Goal: Task Accomplishment & Management: Use online tool/utility

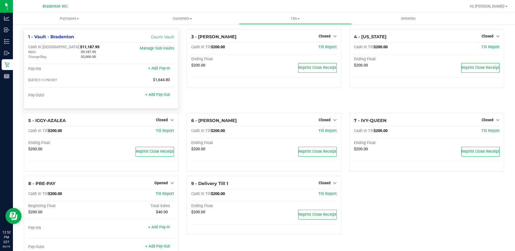
scroll to position [19, 0]
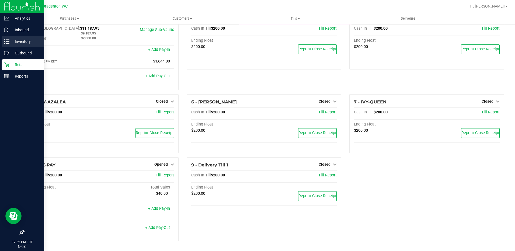
click at [12, 41] on p "Inventory" at bounding box center [25, 41] width 32 height 6
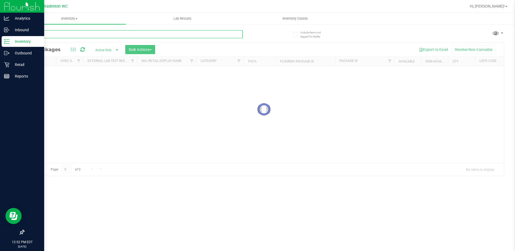
click at [42, 36] on input "text" at bounding box center [133, 34] width 219 height 8
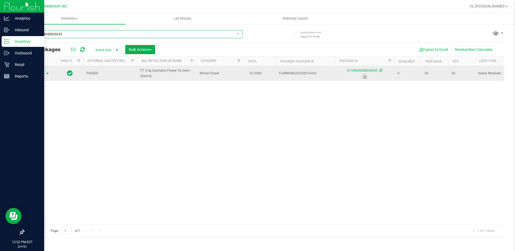
type input "6718964048836659"
drag, startPoint x: 47, startPoint y: 71, endPoint x: 43, endPoint y: 75, distance: 5.2
click at [43, 75] on span "Action" at bounding box center [36, 74] width 15 height 8
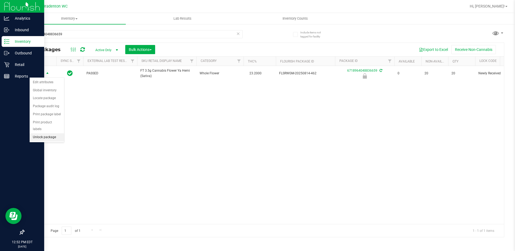
click at [61, 133] on li "Unlock package" at bounding box center [47, 137] width 35 height 8
